Goal: Information Seeking & Learning: Learn about a topic

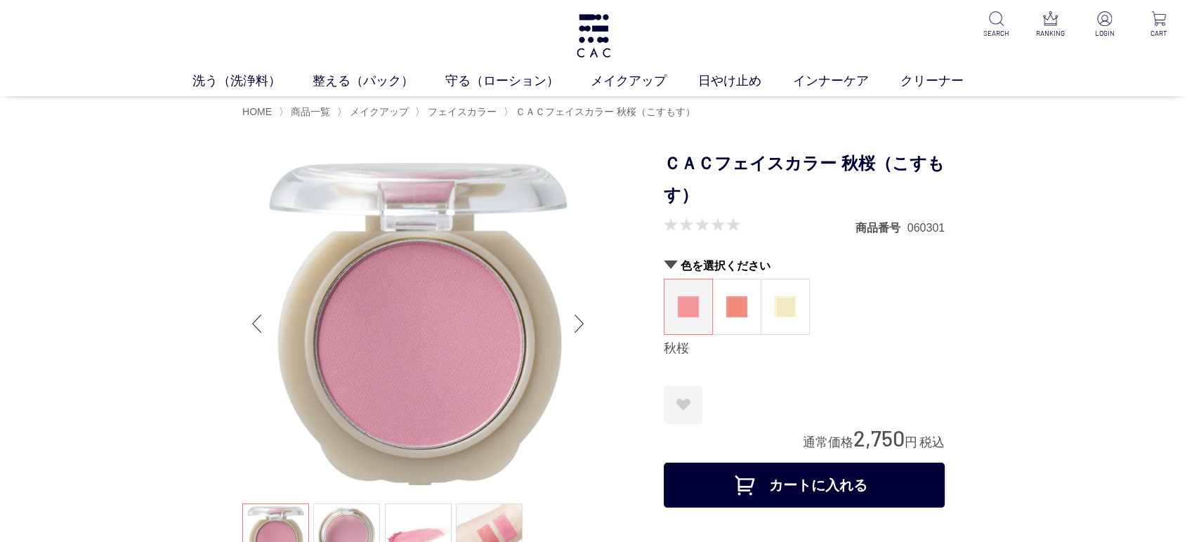
click at [479, 111] on link "液体洗浄料" at bounding box center [488, 108] width 49 height 11
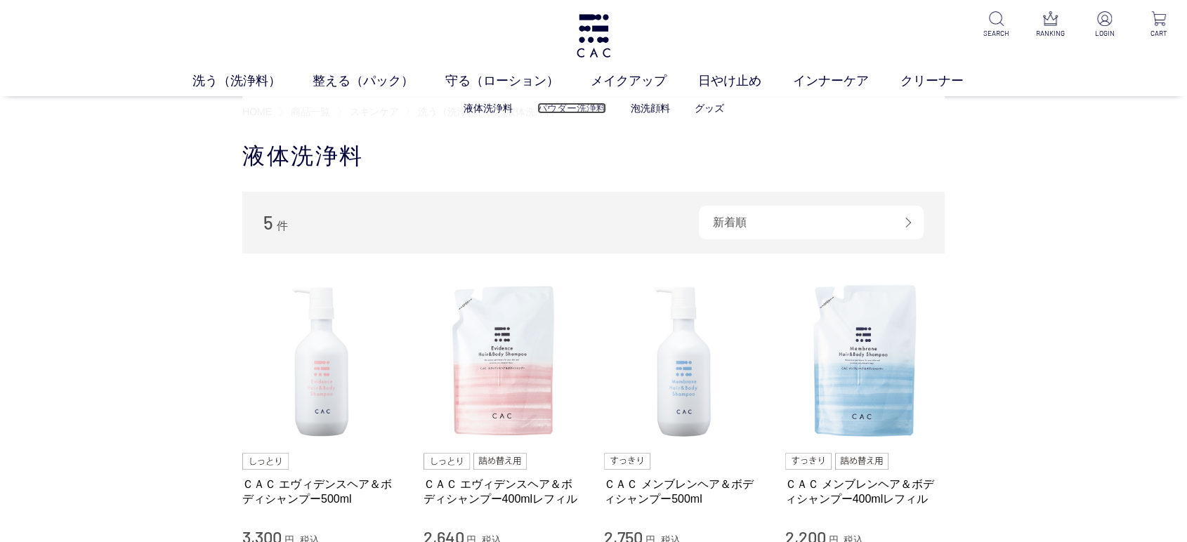
click at [561, 111] on link "パウダー洗浄料" at bounding box center [571, 108] width 69 height 11
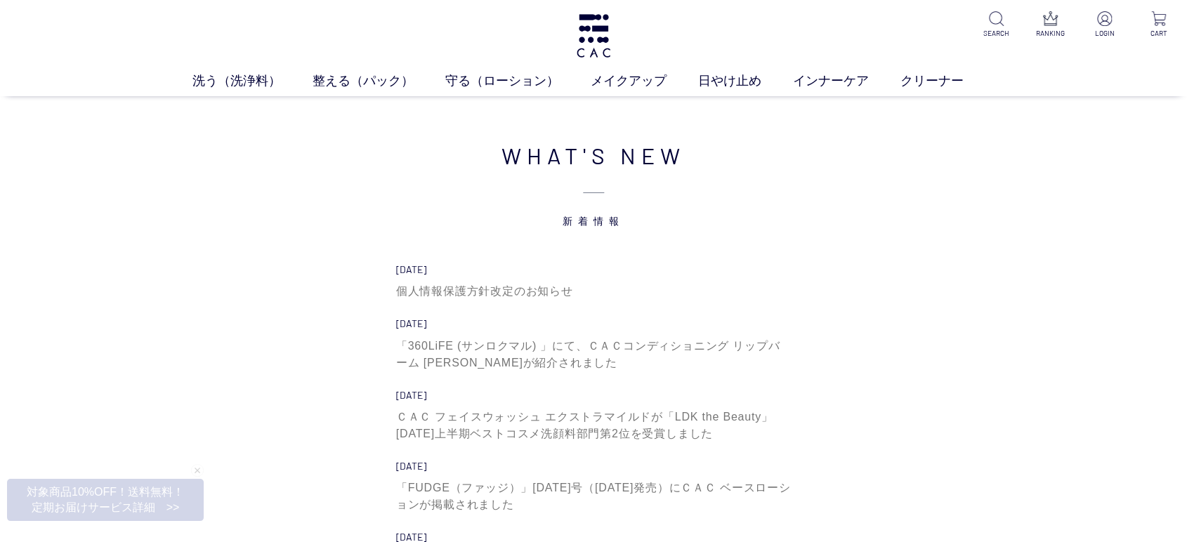
drag, startPoint x: 208, startPoint y: 336, endPoint x: 230, endPoint y: 341, distance: 23.2
click at [208, 336] on div "買い物かご 買い物かご内の商品 買い物かごは空です... カテゴリから探す 商品一覧 ジャンルから探す 限定品 WHAT'S NEW 新着情報 2025.09…" at bounding box center [593, 440] width 1187 height 661
drag, startPoint x: 564, startPoint y: 211, endPoint x: 657, endPoint y: 255, distance: 103.4
click at [657, 255] on div "WHAT'S NEW 新着情報 2025.09.01 個人情報保護方針改定のお知らせ 2025.08.25 「360LiFE (サンロクマル) 」にて、ＣＡＣ…" at bounding box center [593, 416] width 527 height 556
click at [938, 255] on div "WHAT'S NEW 新着情報 2025.09.01 個人情報保護方針改定のお知らせ 2025.08.25 「360LiFE (サンロクマル) 」にて、ＣＡＣ…" at bounding box center [593, 416] width 702 height 584
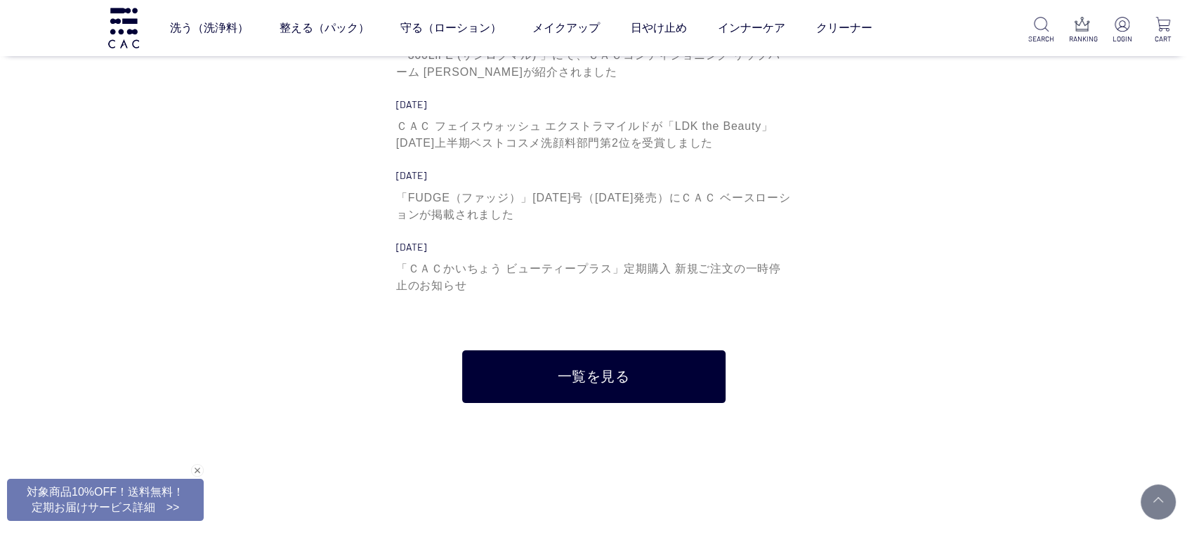
scroll to position [312, 0]
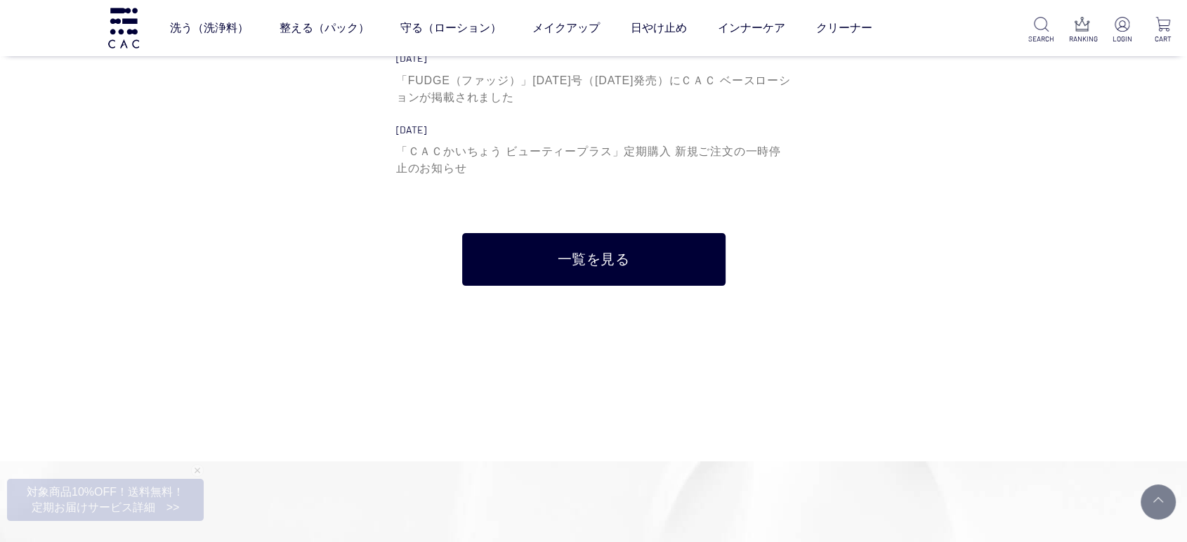
click at [361, 169] on div "WHAT'S NEW 新着情報 2025.09.01 個人情報保護方針改定のお知らせ 2025.08.25 「360LiFE (サンロクマル) 」にて、ＣＡＣ…" at bounding box center [593, 8] width 527 height 556
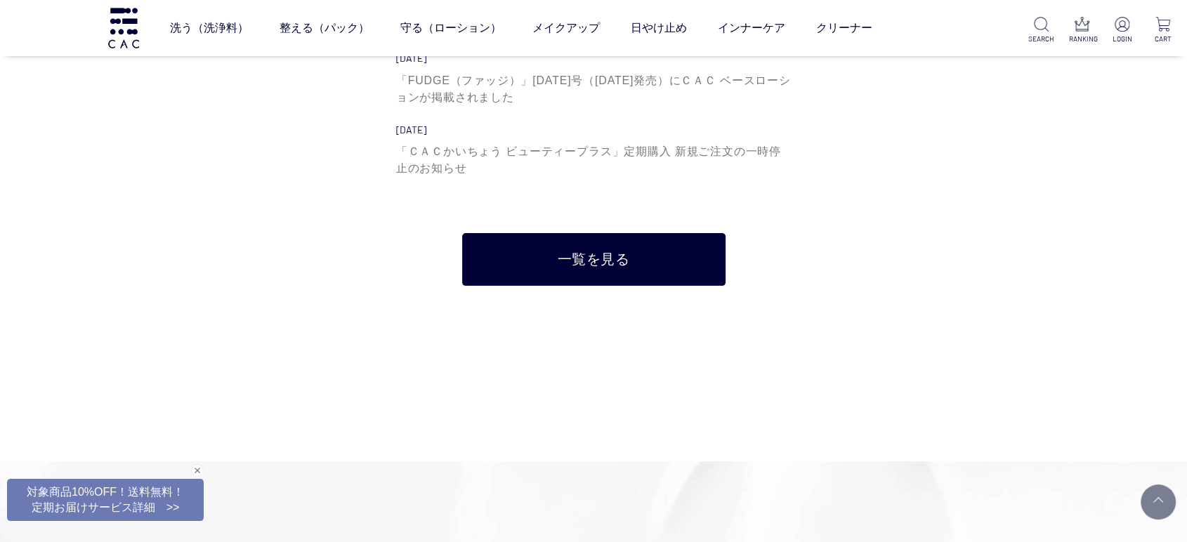
click at [124, 322] on div "買い物かご 買い物かご内の商品 買い物かごは空です... カテゴリから探す 商品一覧 ジャンルから探す 限定品 WHAT'S NEW 新着情報 2025.09…" at bounding box center [593, 32] width 1187 height 661
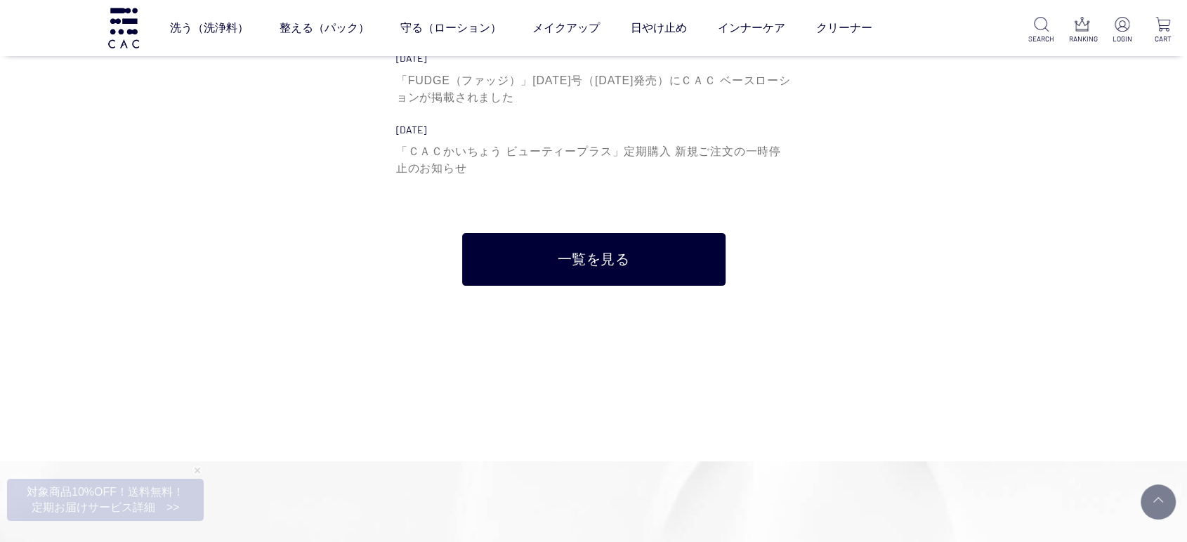
click at [905, 290] on div "WHAT'S NEW 新着情報 2025.09.01 個人情報保護方針改定のお知らせ 2025.08.25 「360LiFE (サンロクマル) 」にて、ＣＡＣ…" at bounding box center [593, 8] width 702 height 584
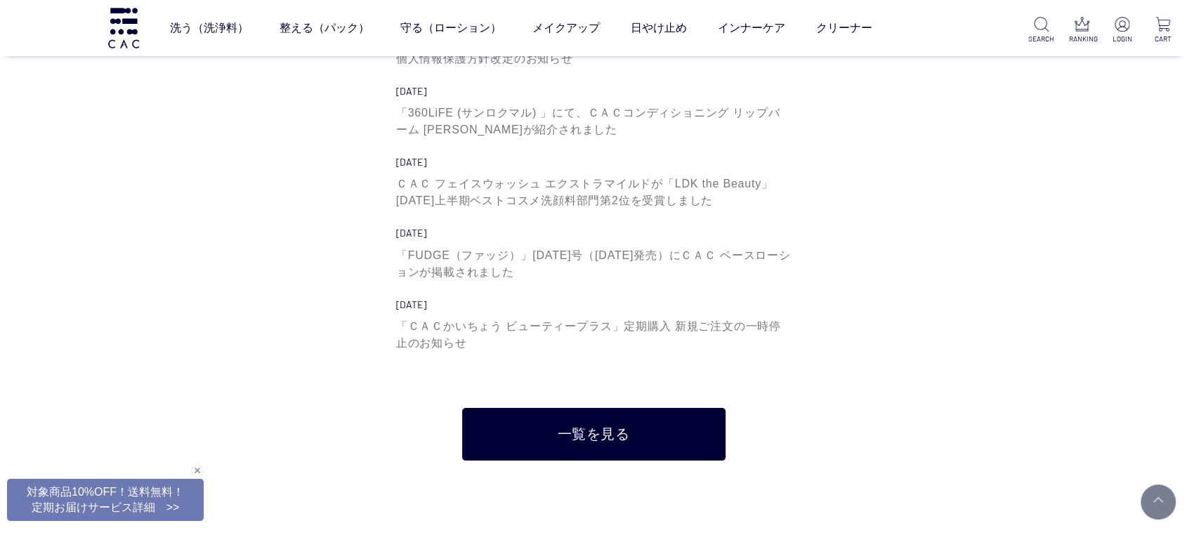
scroll to position [234, 0]
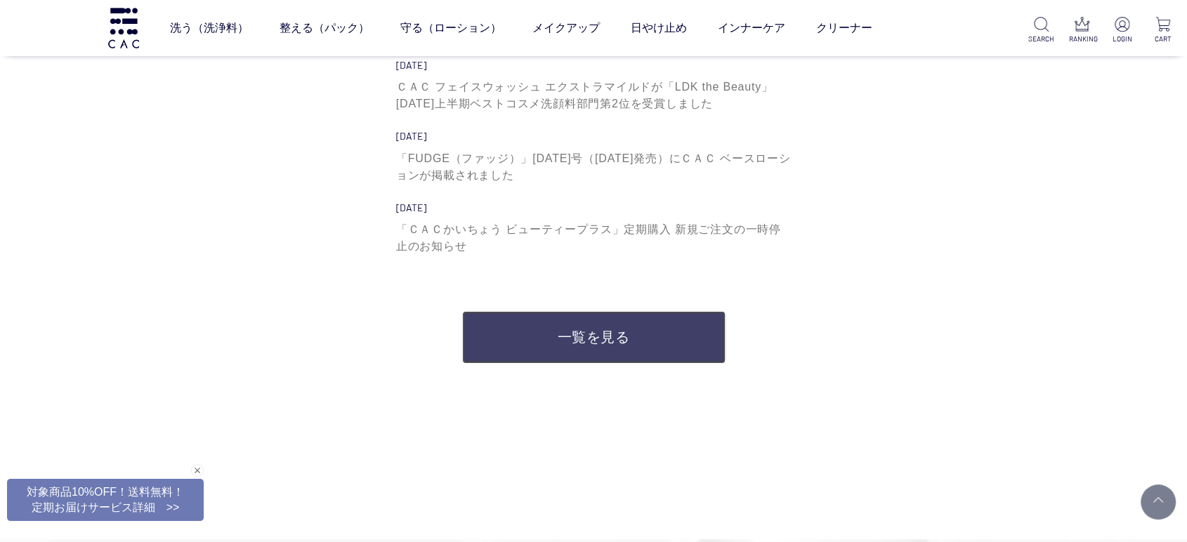
click at [626, 350] on link "一覧を見る" at bounding box center [593, 337] width 263 height 53
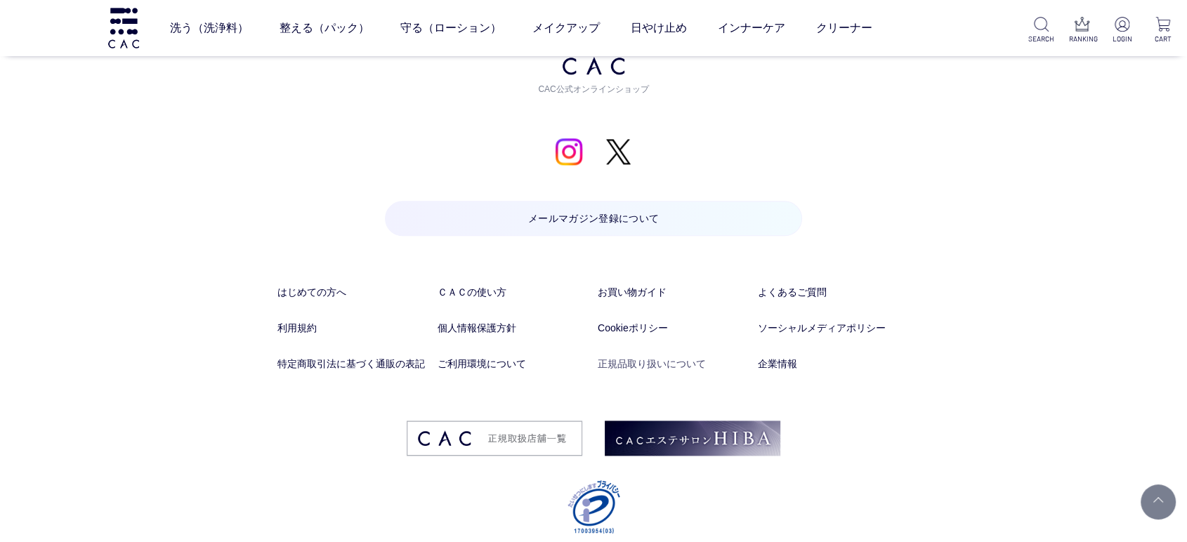
scroll to position [1697, 0]
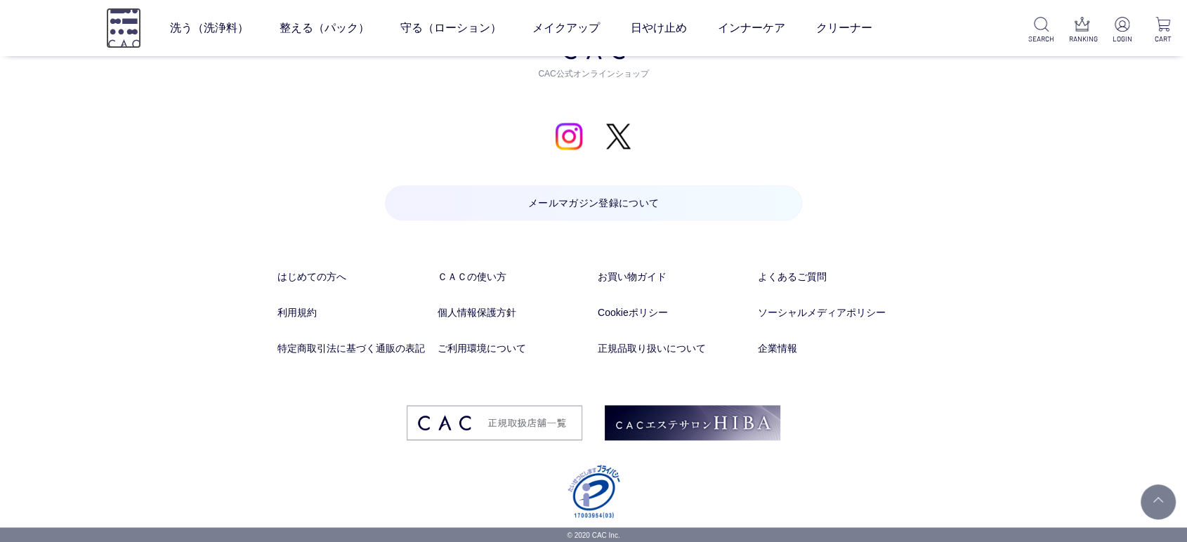
click at [118, 18] on img at bounding box center [123, 28] width 35 height 40
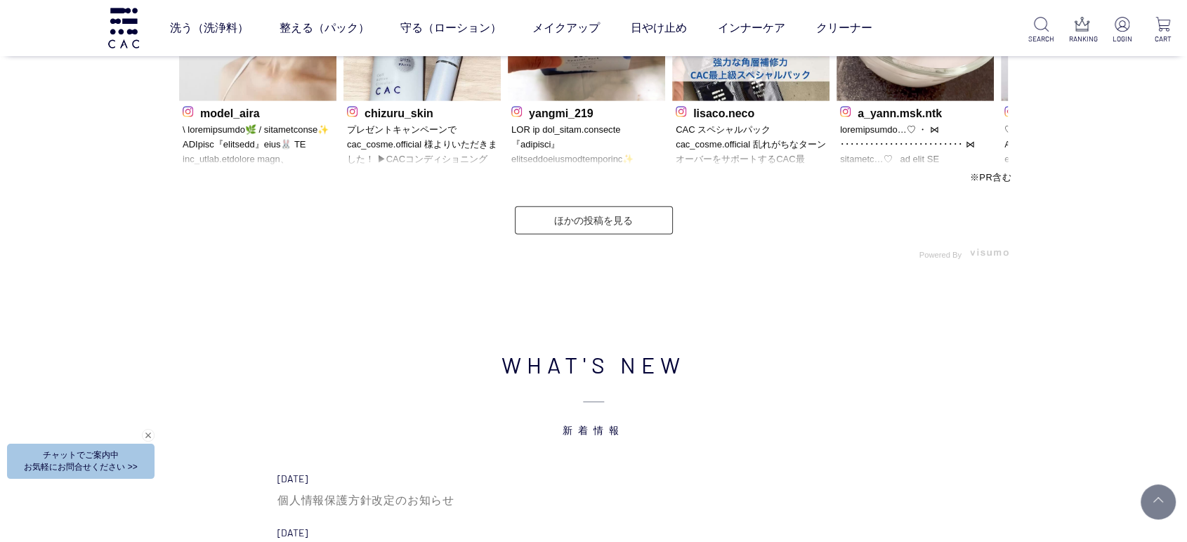
scroll to position [4837, 0]
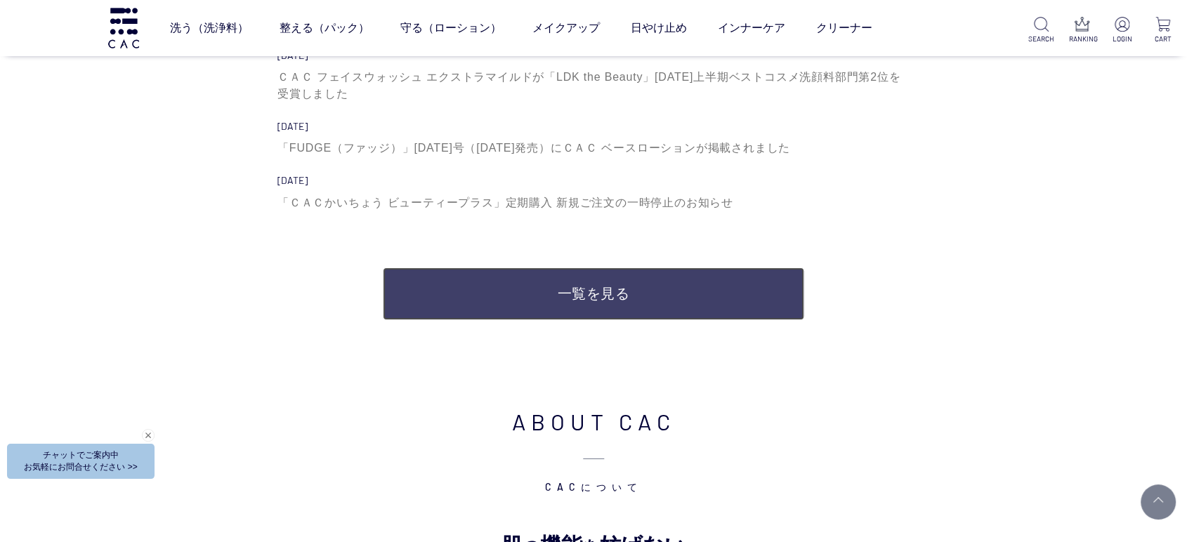
click at [494, 302] on link "一覧を見る" at bounding box center [593, 294] width 421 height 53
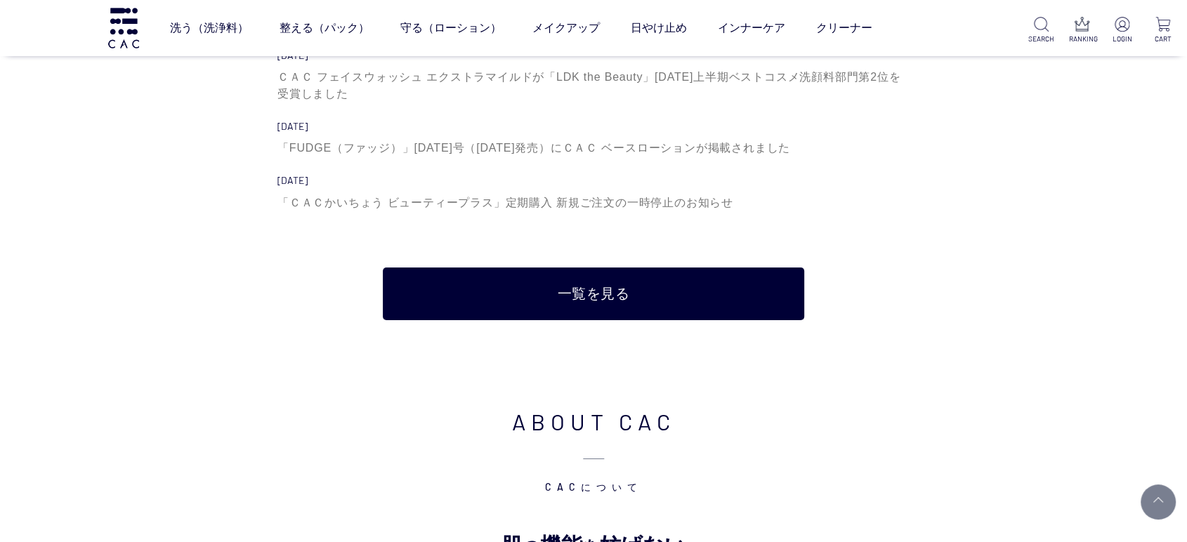
click at [170, 259] on div "WHAT'S NEW 新着情報 [DATE] 個人情報保護方針改定のお知らせ [DATE] 「360LiFE (サンロクマル) 」にて、ＣＡＣコンディショニン…" at bounding box center [593, 67] width 1187 height 533
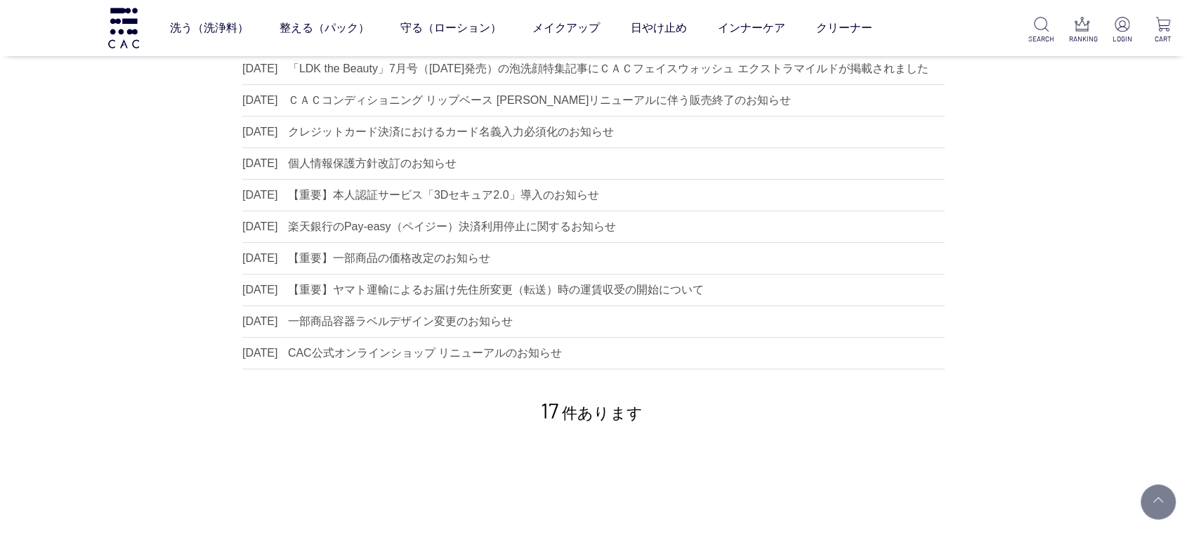
scroll to position [546, 0]
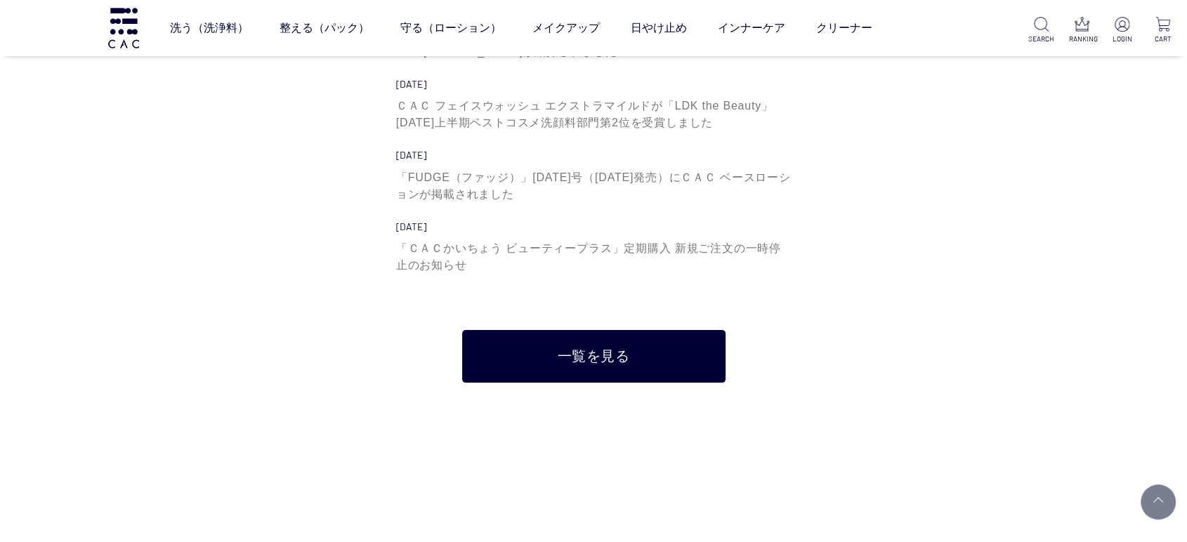
scroll to position [156, 0]
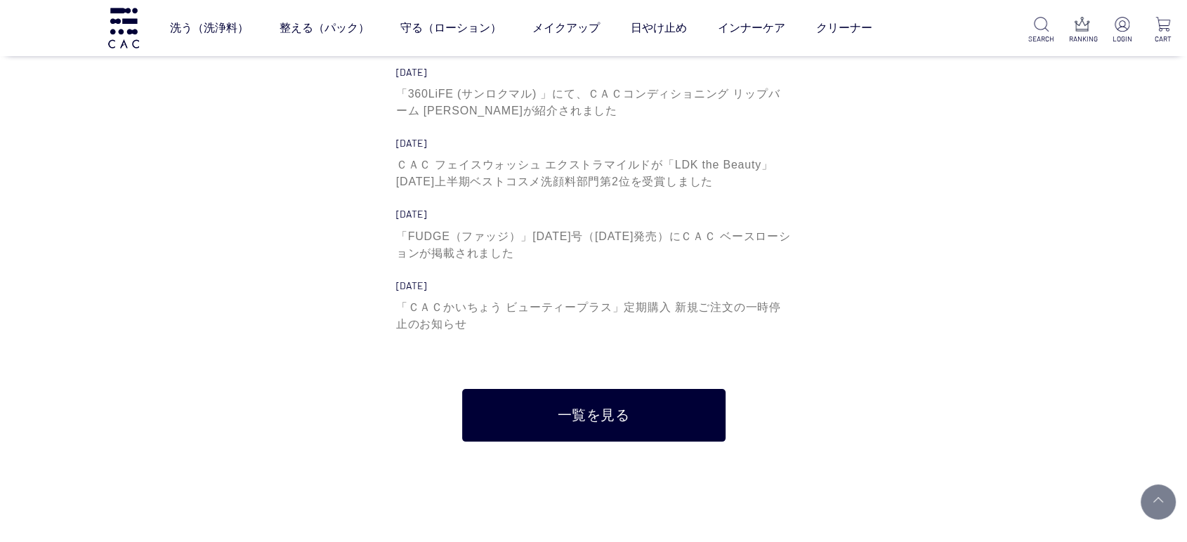
click at [150, 336] on div "買い物かご 買い物かご内の商品 買い物かごは空です... カテゴリから探す 商品一覧 ジャンルから探す 限定品 WHAT'S NEW 新着情報 [DATE] …" at bounding box center [593, 188] width 1187 height 661
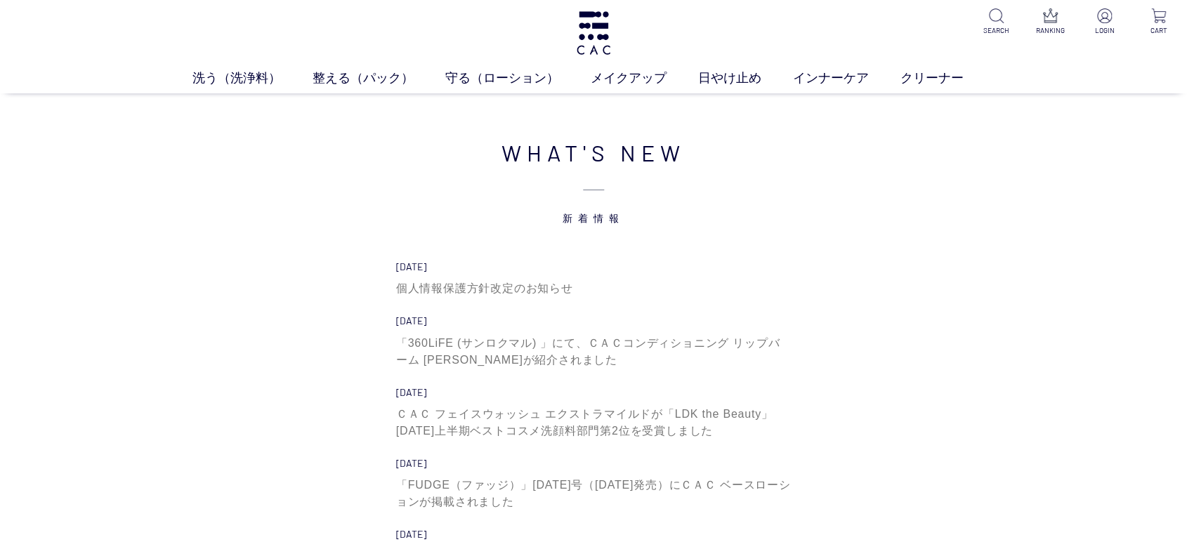
scroll to position [0, 0]
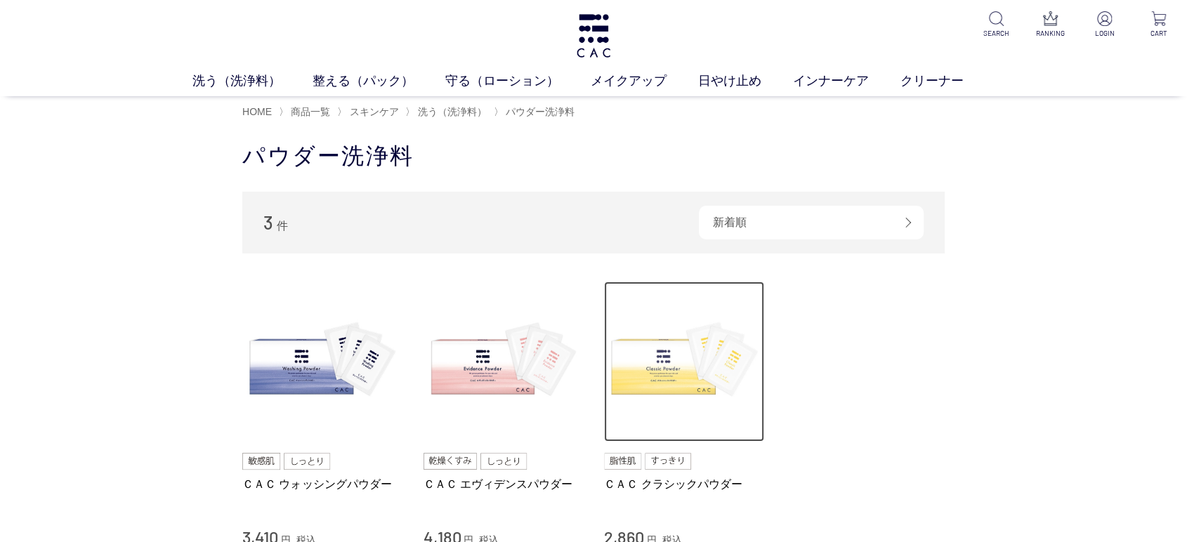
click at [680, 412] on img at bounding box center [684, 362] width 160 height 160
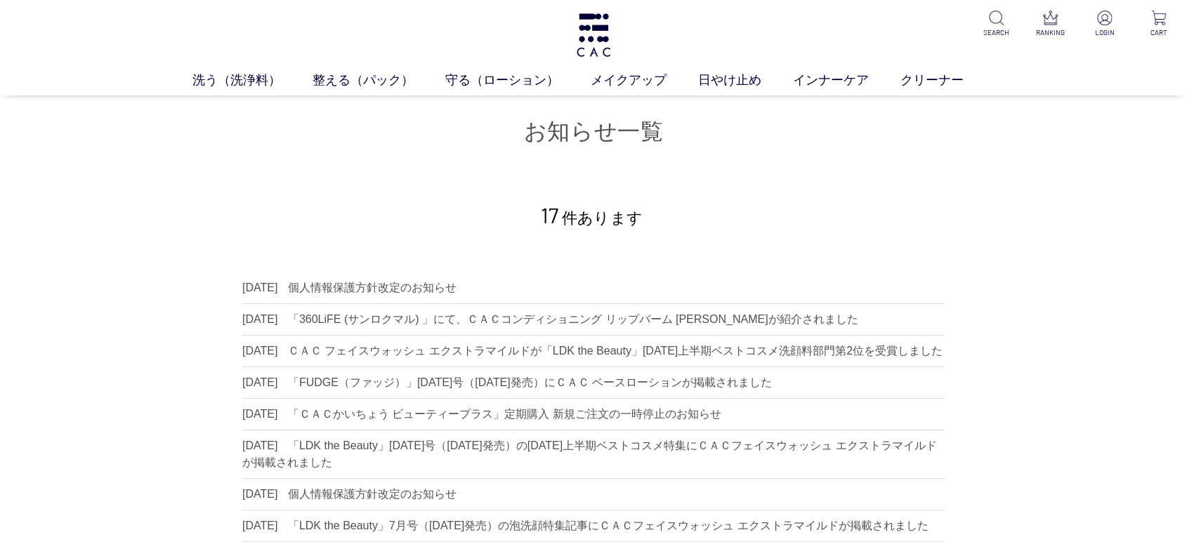
scroll to position [156, 0]
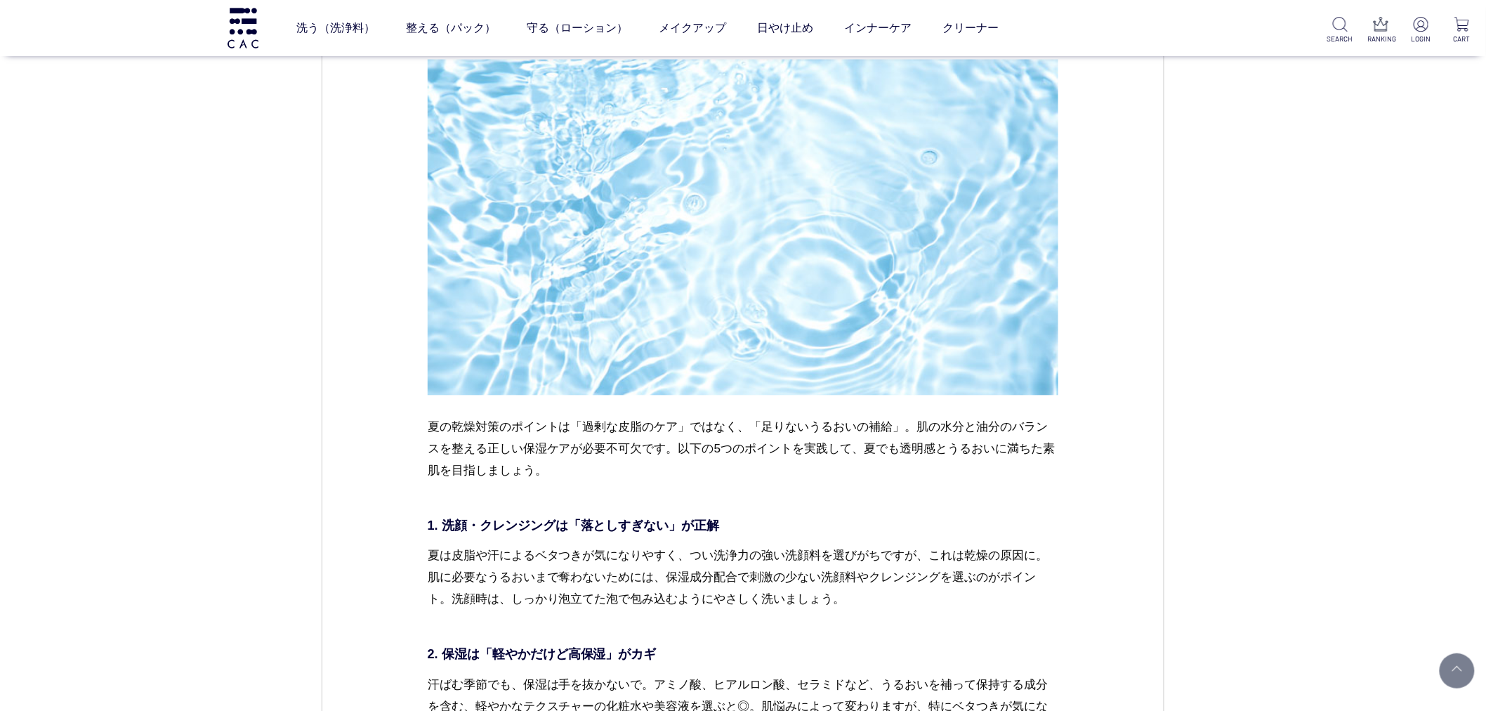
scroll to position [3277, 0]
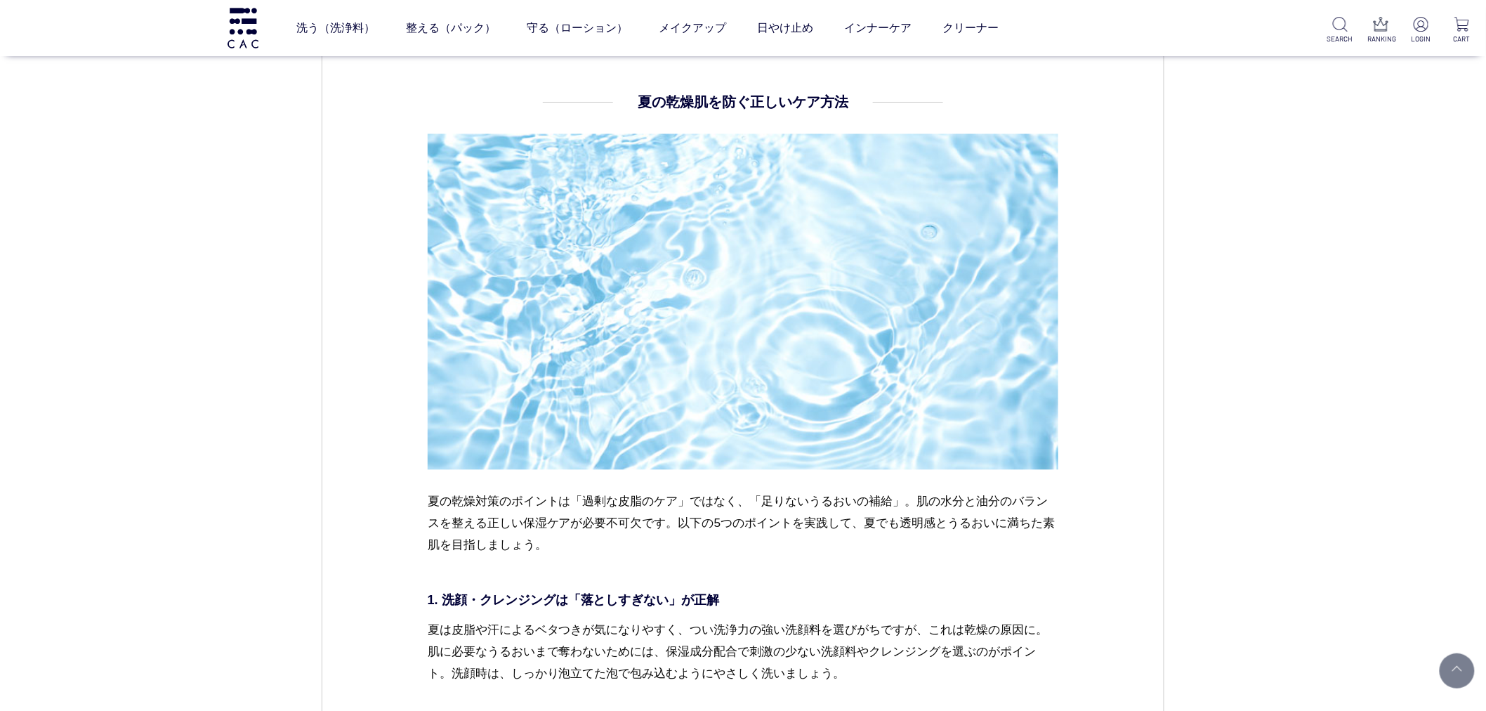
click at [202, 545] on div "ＣＡＣ コラム スキンケア [DATE] vol.46 ベタつくのにカサつく…夏の“隠れ乾燥肌”を救え！ 汗や皮脂で肌がうるおっているように感じる夏。でも、ふ…" at bounding box center [743, 432] width 1486 height 7356
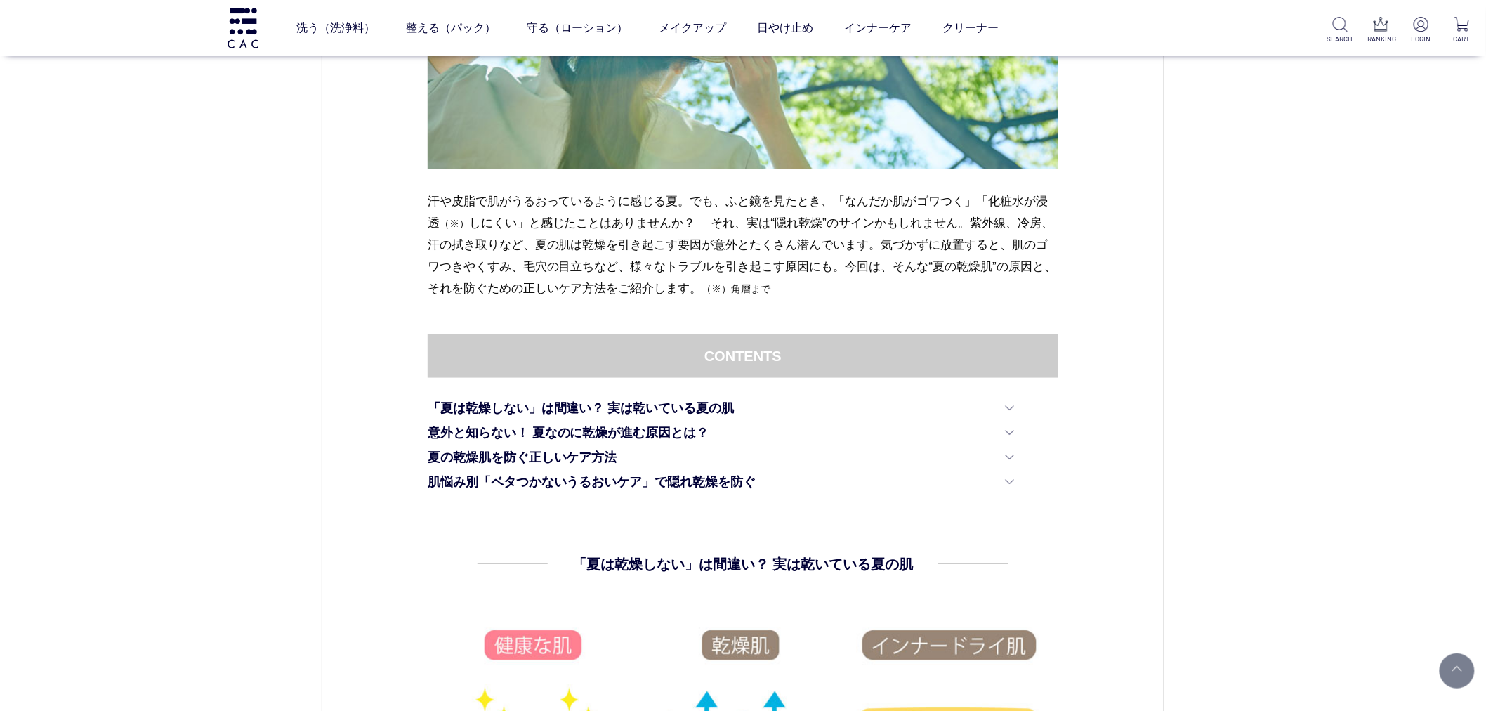
scroll to position [0, 0]
